Goal: Information Seeking & Learning: Learn about a topic

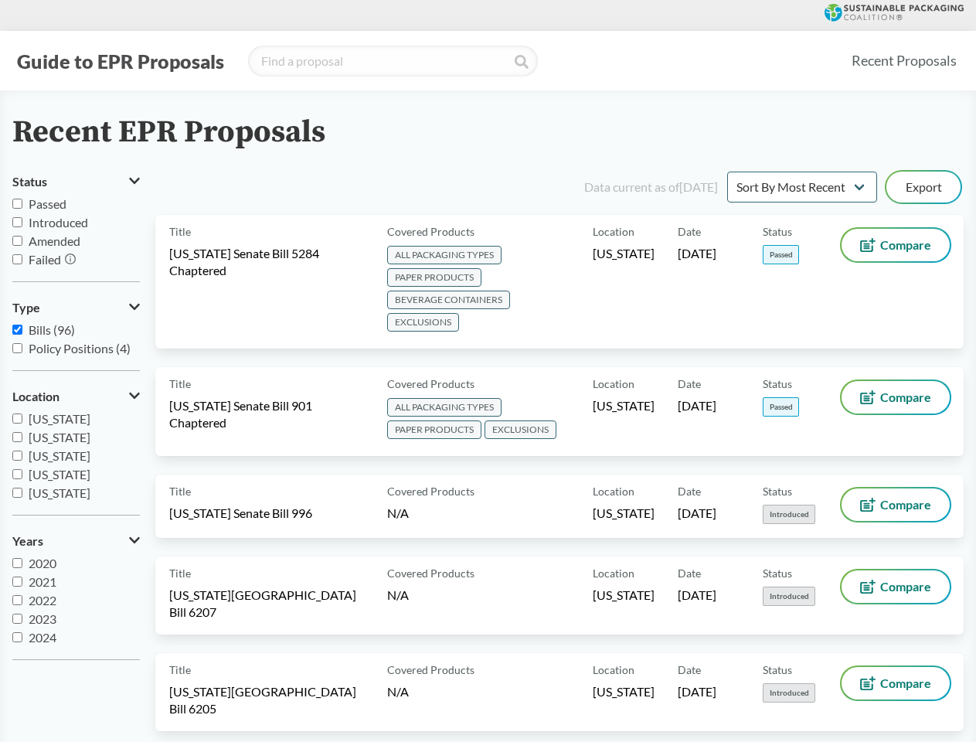
click at [120, 61] on button "Guide to EPR Proposals" at bounding box center [120, 61] width 216 height 25
click at [76, 182] on button "Status" at bounding box center [76, 182] width 128 height 26
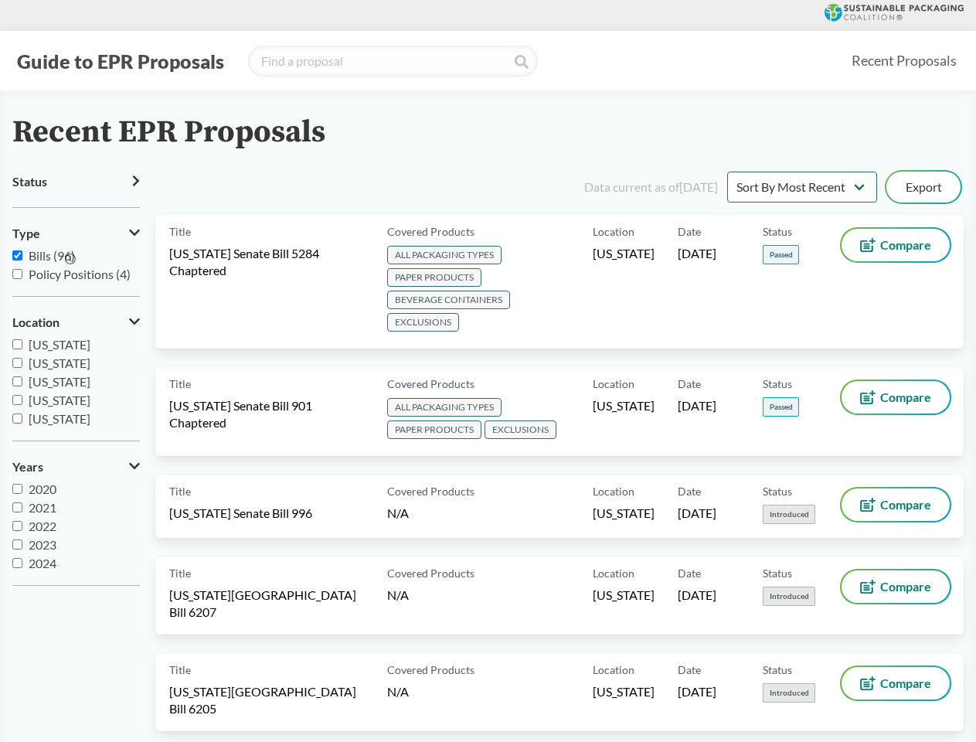
click at [71, 260] on icon at bounding box center [70, 259] width 11 height 11
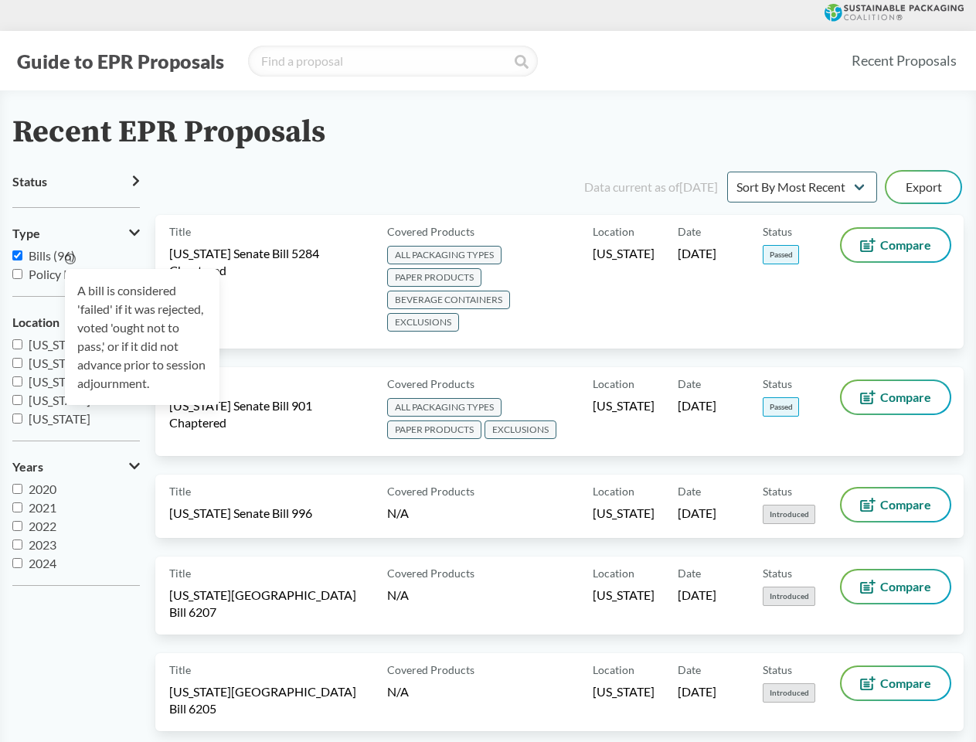
click at [76, 308] on div "A bill is considered 'failed' if it was rejected, voted 'ought not to pass,' or…" at bounding box center [142, 337] width 155 height 136
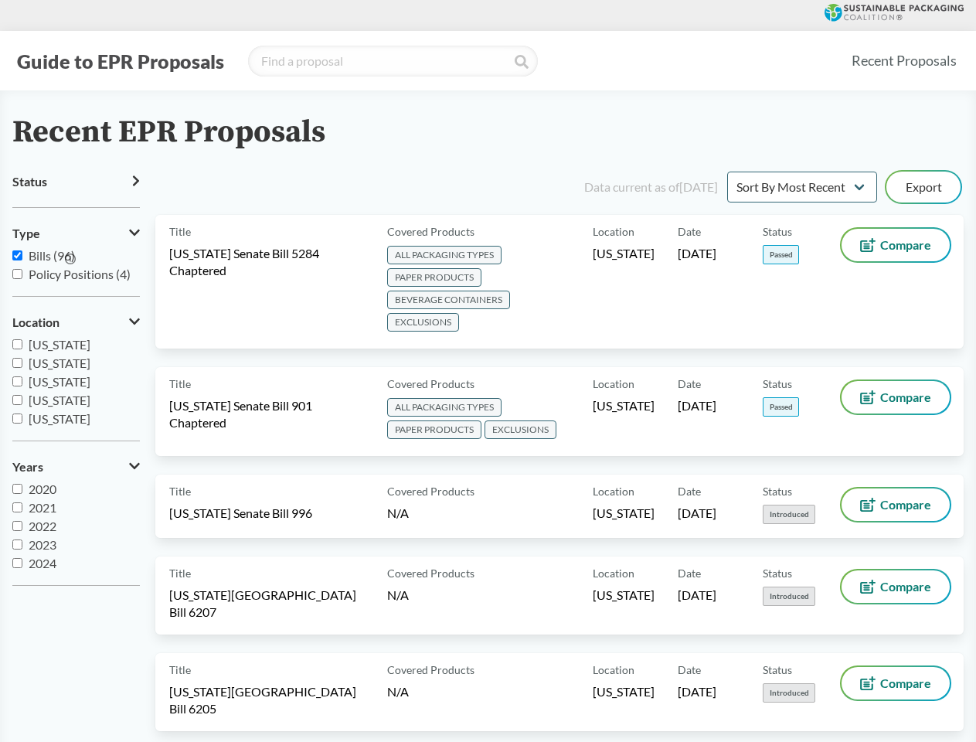
click at [76, 397] on span "[US_STATE]" at bounding box center [60, 400] width 62 height 15
click at [22, 397] on input "[US_STATE]" at bounding box center [17, 400] width 10 height 10
checkbox input "true"
click at [76, 541] on label "2023" at bounding box center [76, 545] width 128 height 19
click at [22, 541] on input "2023" at bounding box center [17, 545] width 10 height 10
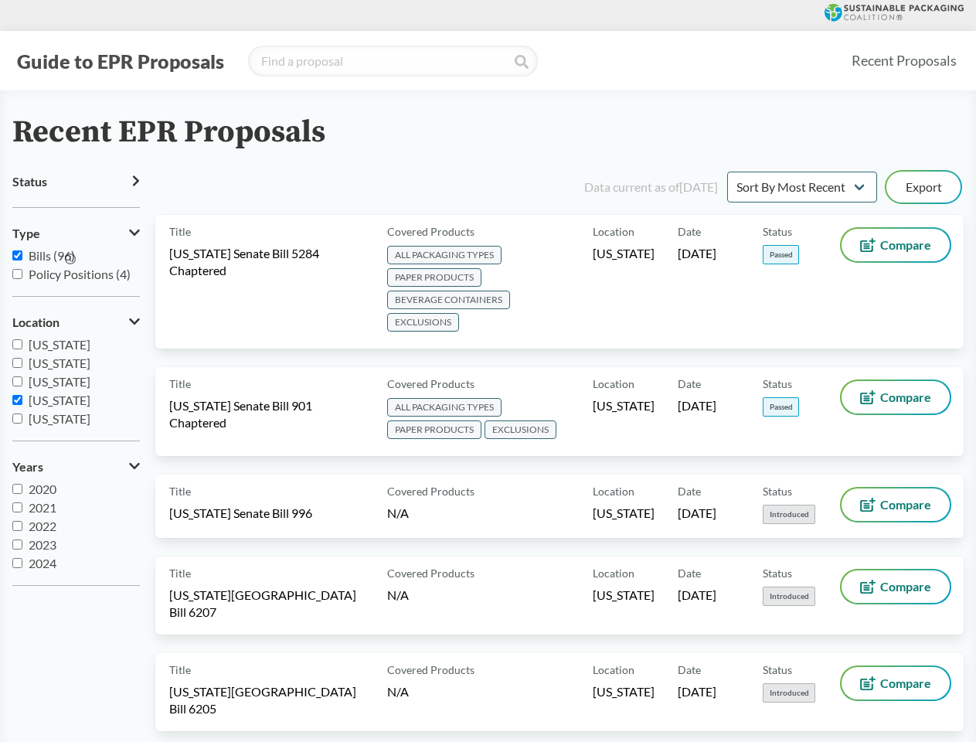
checkbox input "true"
click at [924, 187] on button "Export" at bounding box center [924, 187] width 74 height 31
